Goal: Understand process/instructions: Learn how to perform a task or action

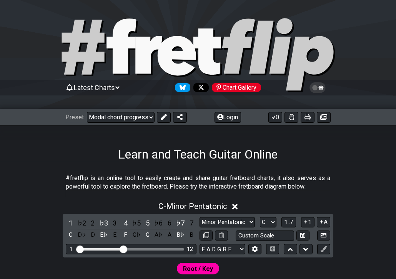
click at [87, 112] on select "Welcome to #fretflip! Initial Preset Custom Preset Minor Pentatonic Major Penta…" at bounding box center [121, 117] width 68 height 11
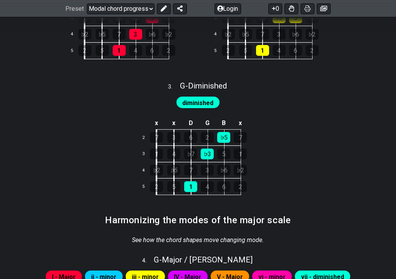
scroll to position [386, 0]
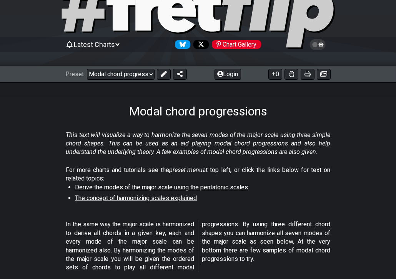
scroll to position [47, 0]
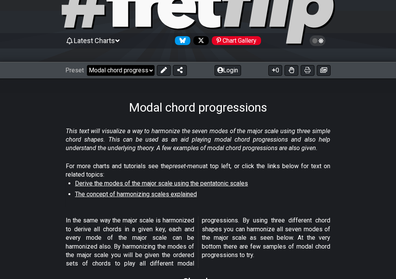
click at [147, 68] on select "Welcome to #fretflip! Initial Preset Custom Preset Minor Pentatonic Major Penta…" at bounding box center [121, 70] width 68 height 11
click at [87, 65] on select "Welcome to #fretflip! Initial Preset Custom Preset Minor Pentatonic Major Penta…" at bounding box center [121, 70] width 68 height 11
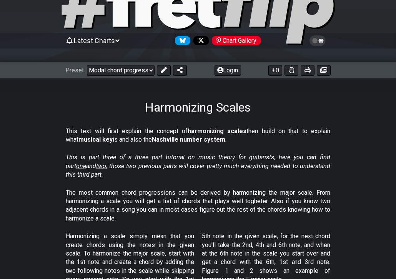
select select "/harmonizing-scales"
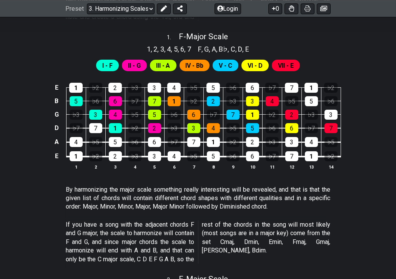
scroll to position [318, 0]
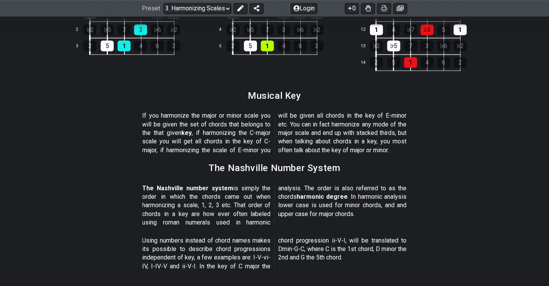
scroll to position [844, 0]
